Goal: Find specific fact

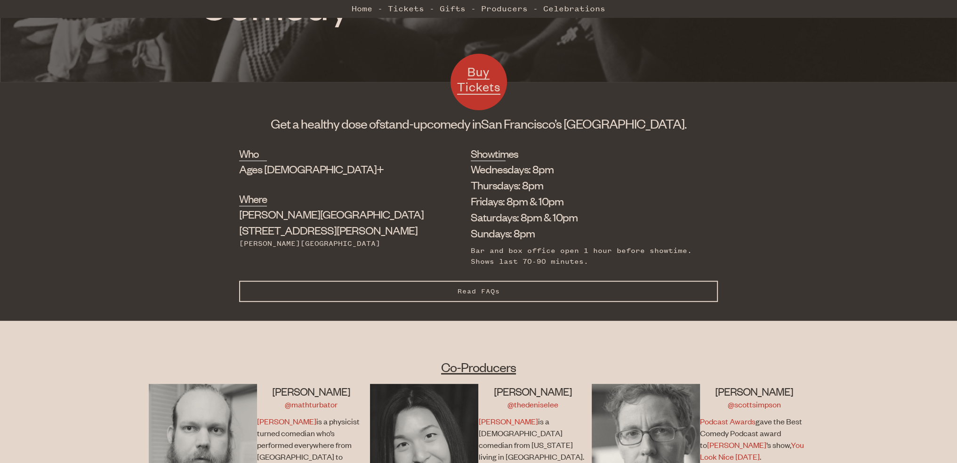
scroll to position [330, 0]
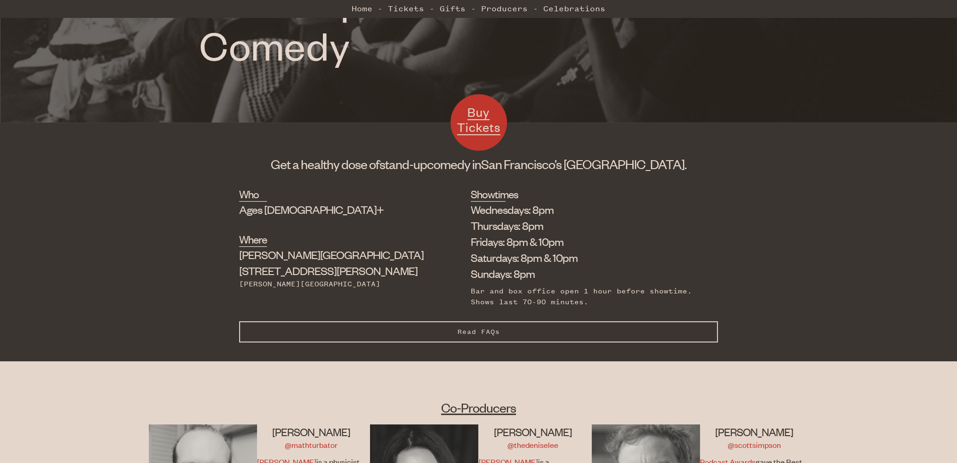
scroll to position [275, 0]
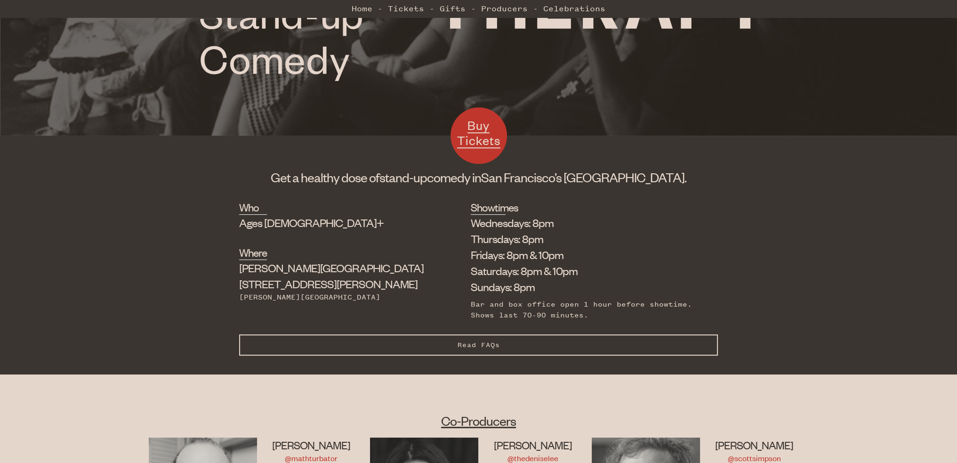
click at [476, 348] on span "Read FAQs" at bounding box center [479, 345] width 42 height 8
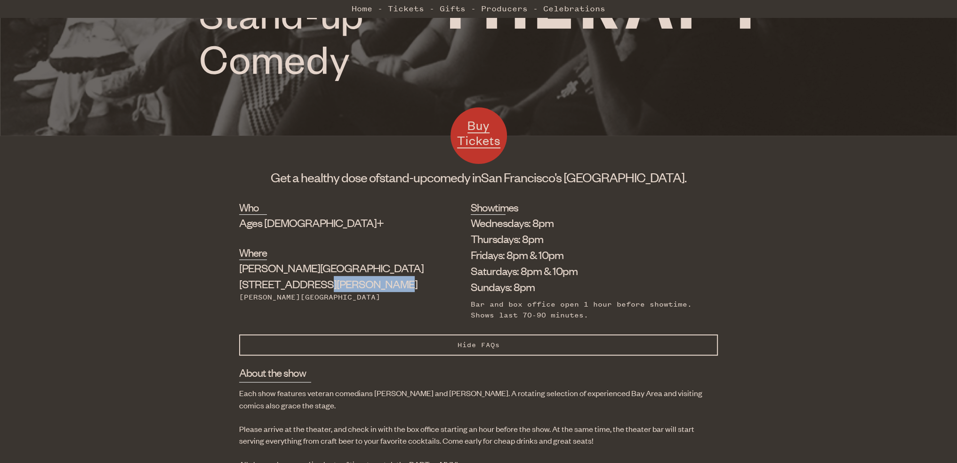
drag, startPoint x: 278, startPoint y: 282, endPoint x: 331, endPoint y: 280, distance: 53.2
click at [331, 280] on div "[PERSON_NAME] Theater [STREET_ADDRESS][PERSON_NAME]" at bounding box center [331, 276] width 185 height 32
copy div "[STREET_ADDRESS][PERSON_NAME]"
